Goal: Transaction & Acquisition: Purchase product/service

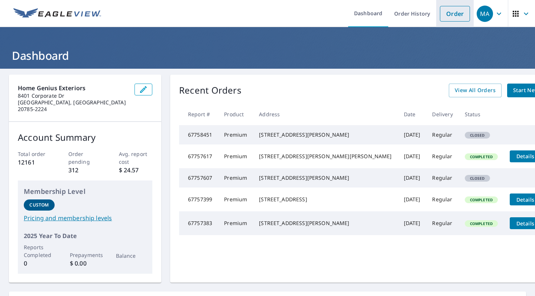
click at [455, 20] on link "Order" at bounding box center [455, 14] width 30 height 16
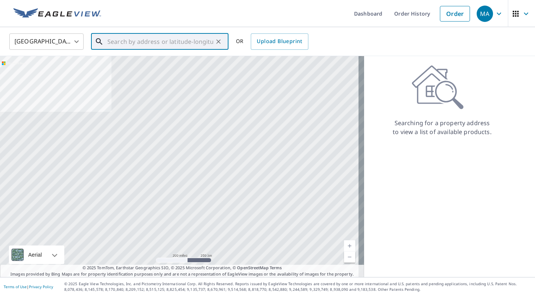
click at [129, 47] on input "text" at bounding box center [160, 41] width 106 height 21
paste input "[STREET_ADDRESS]"
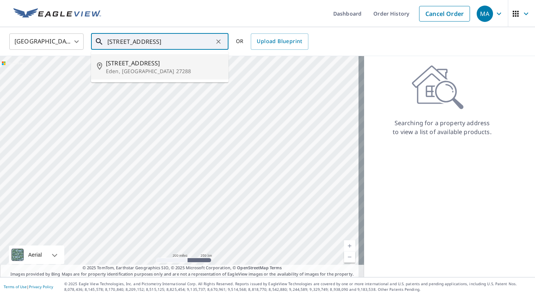
click at [152, 66] on span "[STREET_ADDRESS]" at bounding box center [164, 63] width 117 height 9
type input "[STREET_ADDRESS][PERSON_NAME]"
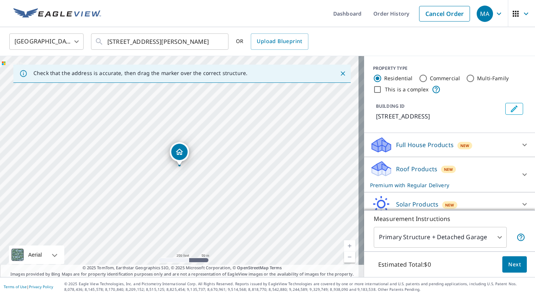
click at [508, 265] on span "Next" at bounding box center [514, 264] width 13 height 9
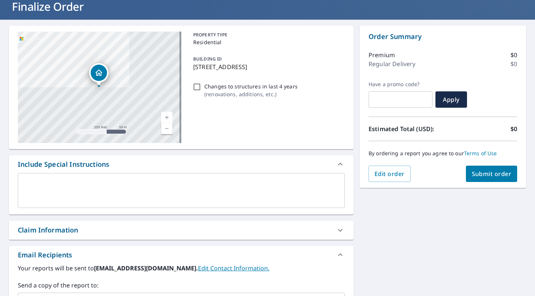
scroll to position [169, 0]
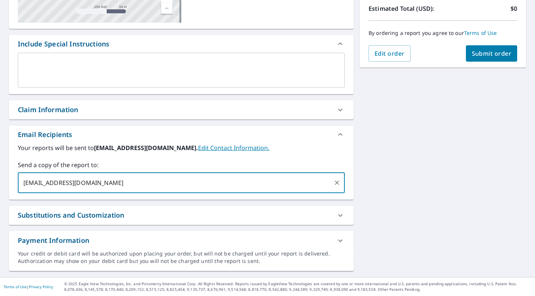
type input "[EMAIL_ADDRESS][DOMAIN_NAME]"
checkbox input "true"
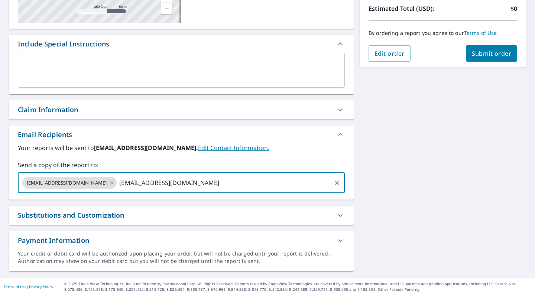
type input "[EMAIL_ADDRESS][DOMAIN_NAME]"
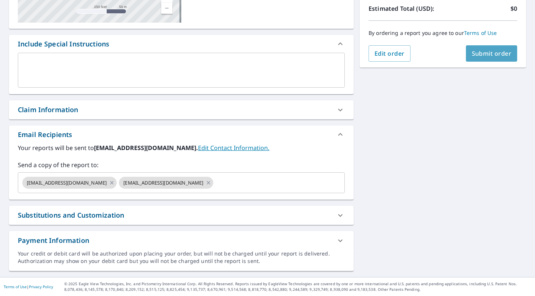
click at [472, 53] on span "Submit order" at bounding box center [492, 53] width 40 height 8
checkbox input "true"
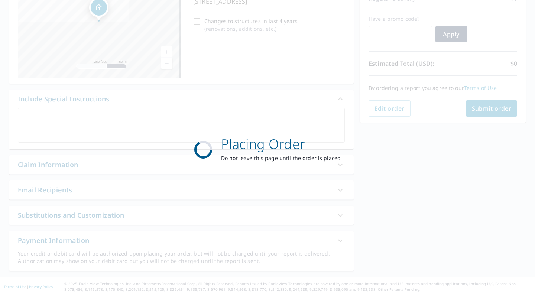
scroll to position [114, 0]
